Goal: Check status: Check status

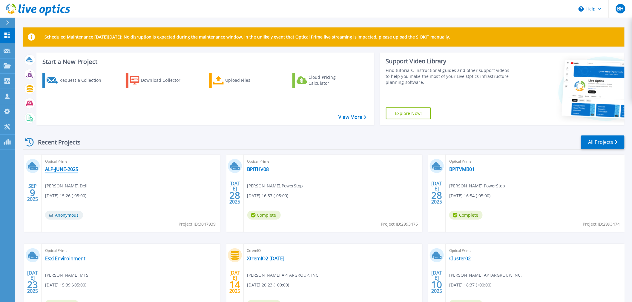
click at [65, 169] on link "ALP-JUNE-2025" at bounding box center [61, 169] width 33 height 6
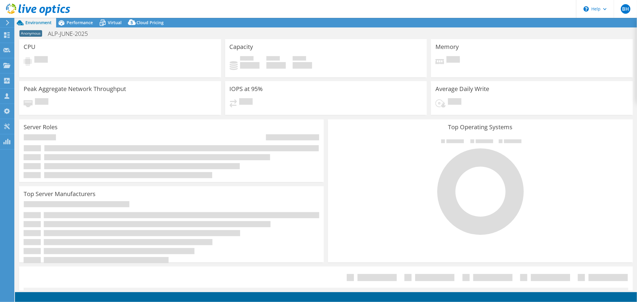
select select "USD"
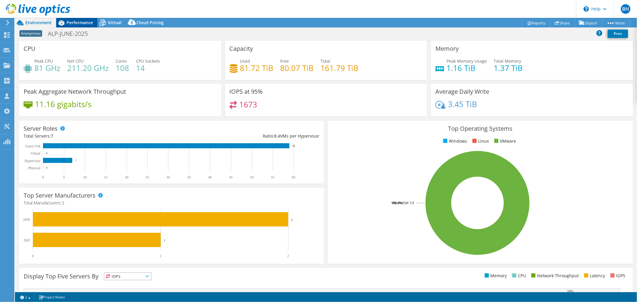
drag, startPoint x: 79, startPoint y: 21, endPoint x: 63, endPoint y: 24, distance: 15.8
click at [63, 24] on icon at bounding box center [62, 22] width 6 height 5
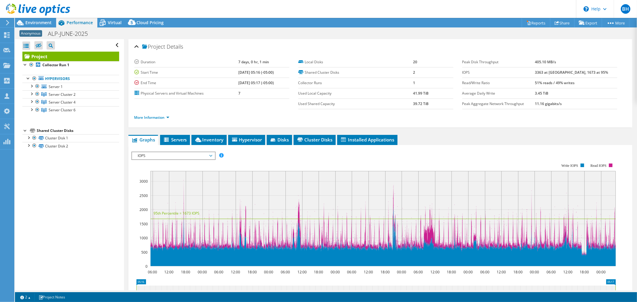
click at [63, 24] on icon at bounding box center [62, 22] width 6 height 5
click at [107, 22] on icon at bounding box center [102, 23] width 10 height 10
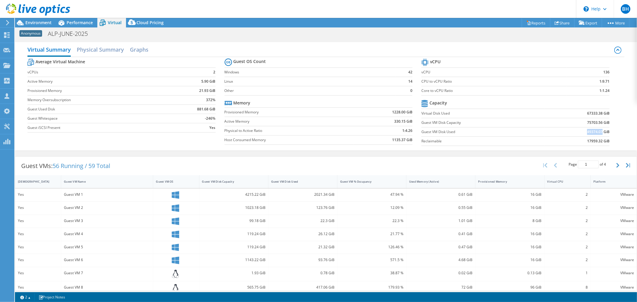
drag, startPoint x: 582, startPoint y: 133, endPoint x: 598, endPoint y: 133, distance: 15.8
click at [598, 133] on td "49374.07 GiB" at bounding box center [577, 131] width 65 height 9
copy b "49374.07"
